Goal: Task Accomplishment & Management: Manage account settings

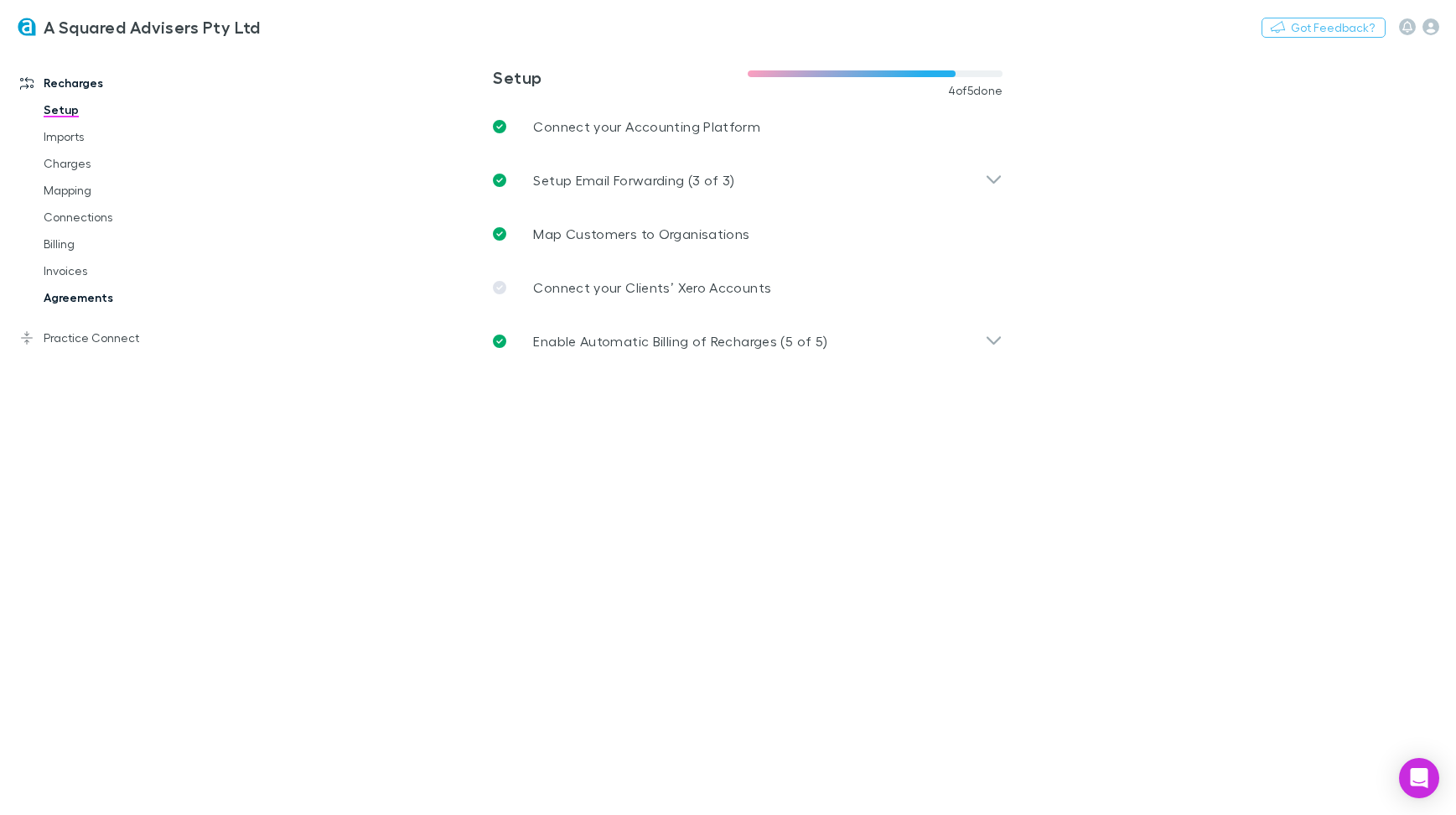
click at [48, 298] on link "Agreements" at bounding box center [119, 298] width 185 height 27
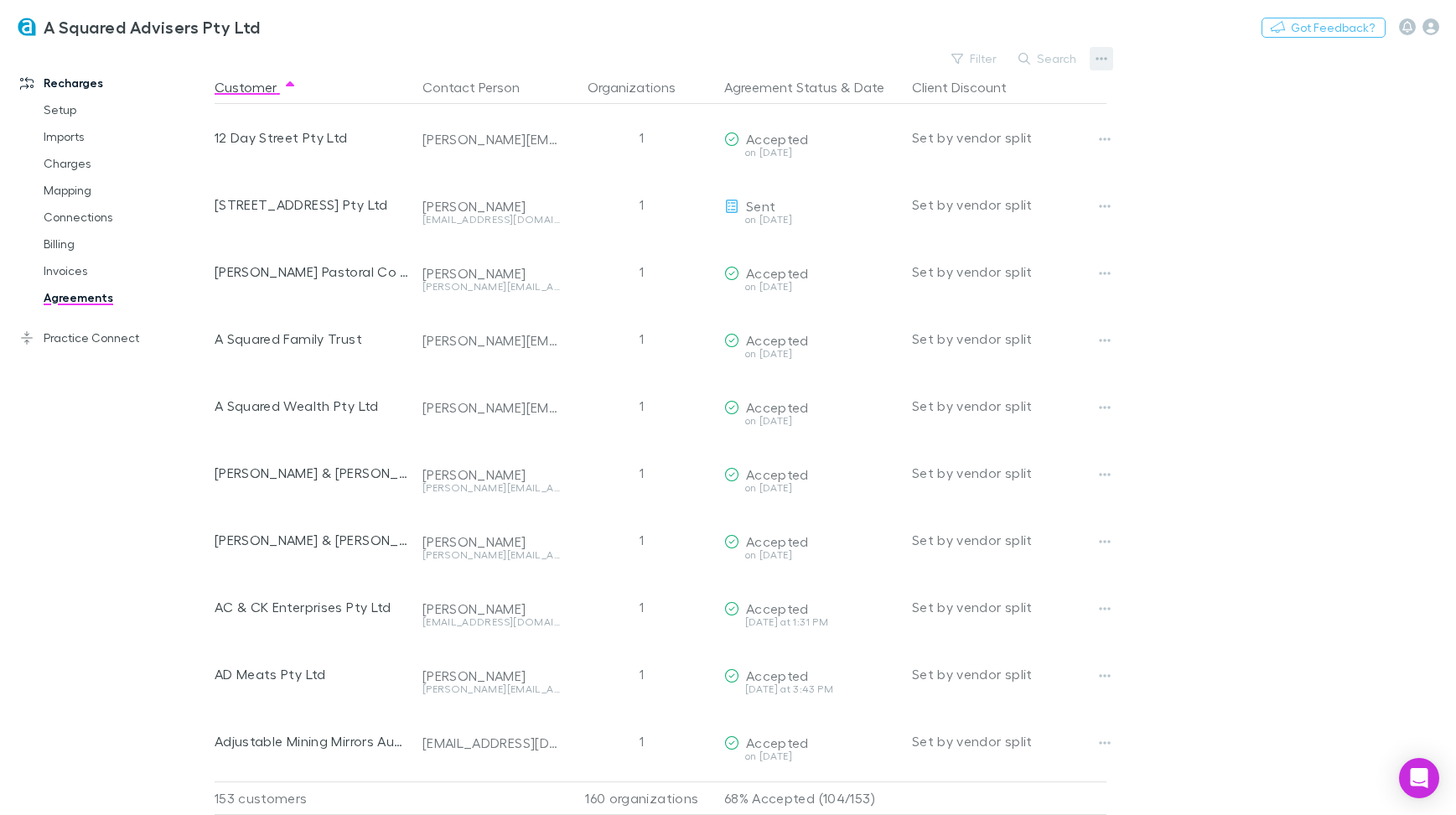
click at [1103, 58] on icon "button" at bounding box center [1101, 59] width 11 height 13
click at [1021, 176] on p "Sent and Opened agreements" at bounding box center [997, 173] width 204 height 20
click at [1099, 61] on icon "button" at bounding box center [1101, 59] width 11 height 13
